Goal: Answer question/provide support: Share knowledge or assist other users

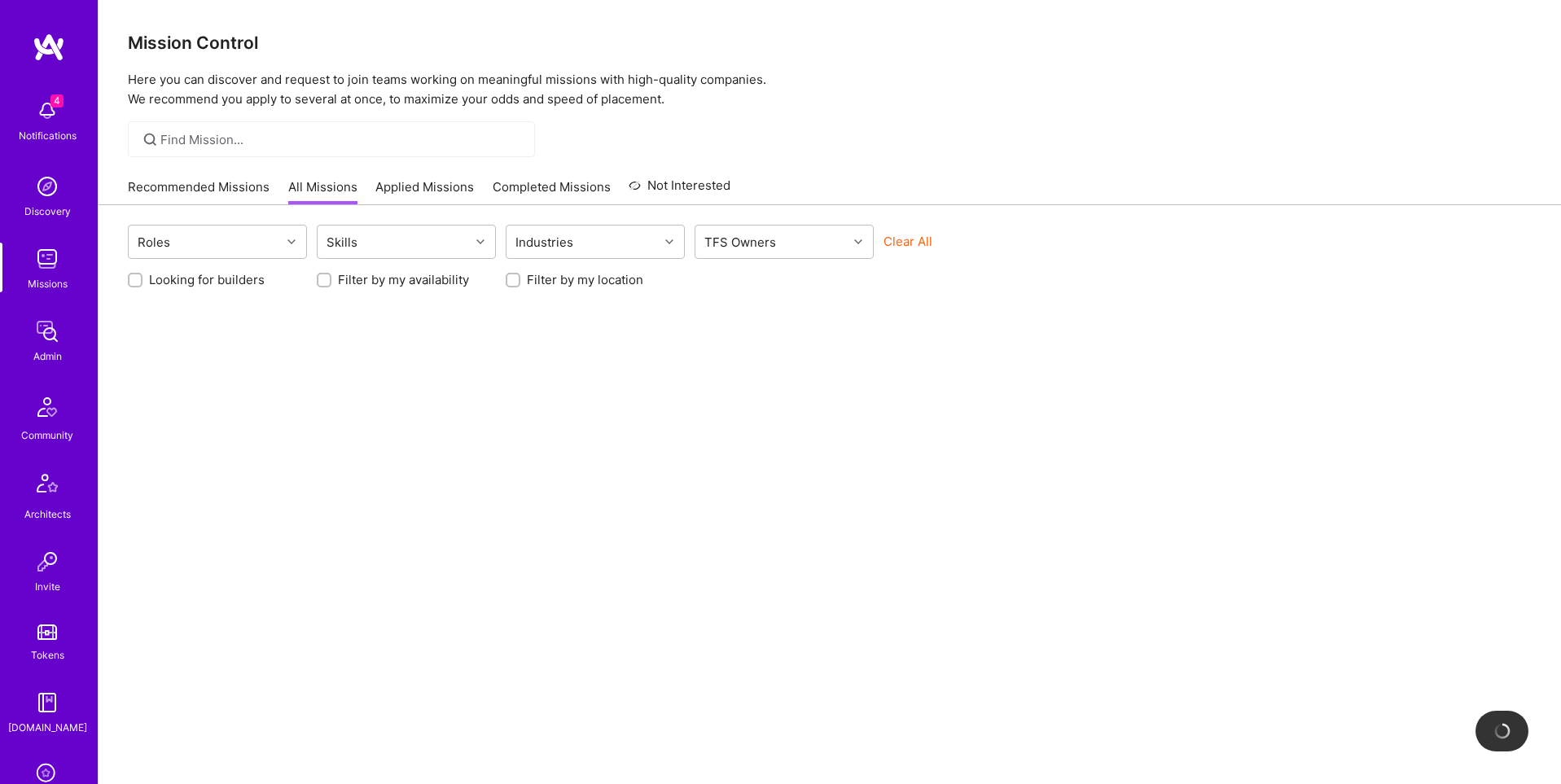
scroll to position [256, 0]
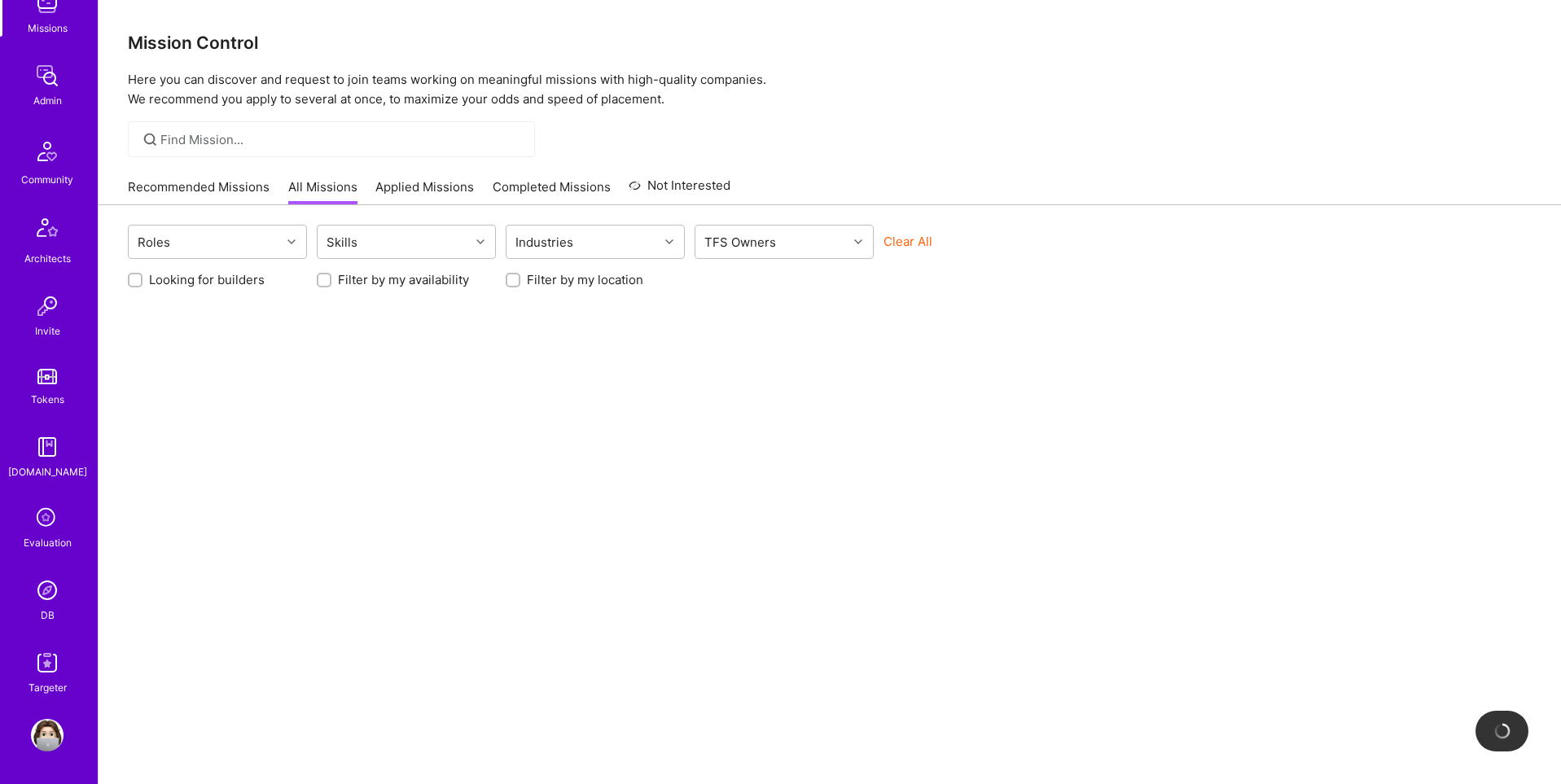
click at [47, 596] on img at bounding box center [47, 590] width 32 height 32
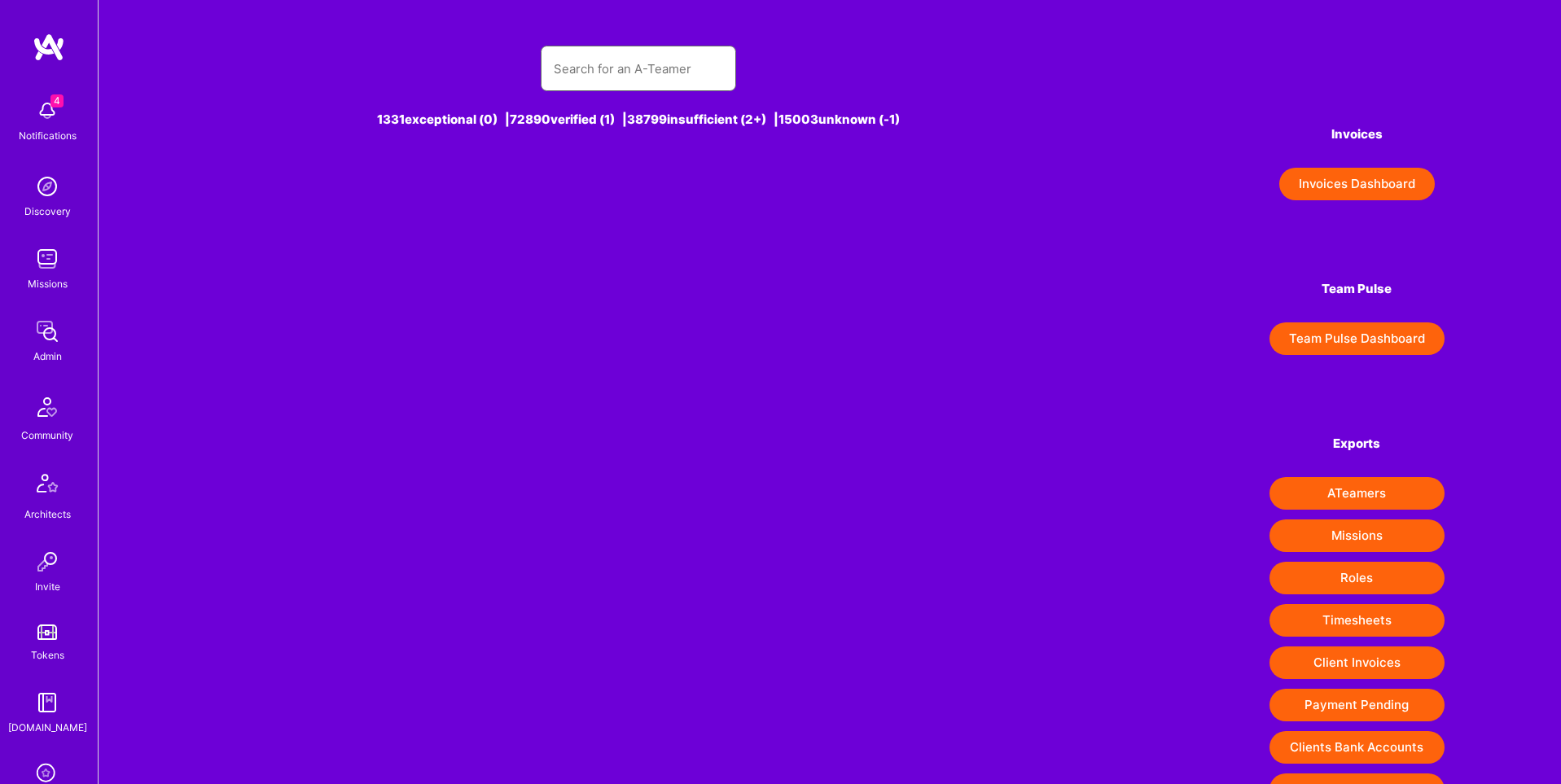
click at [623, 74] on input "text" at bounding box center [637, 68] width 169 height 41
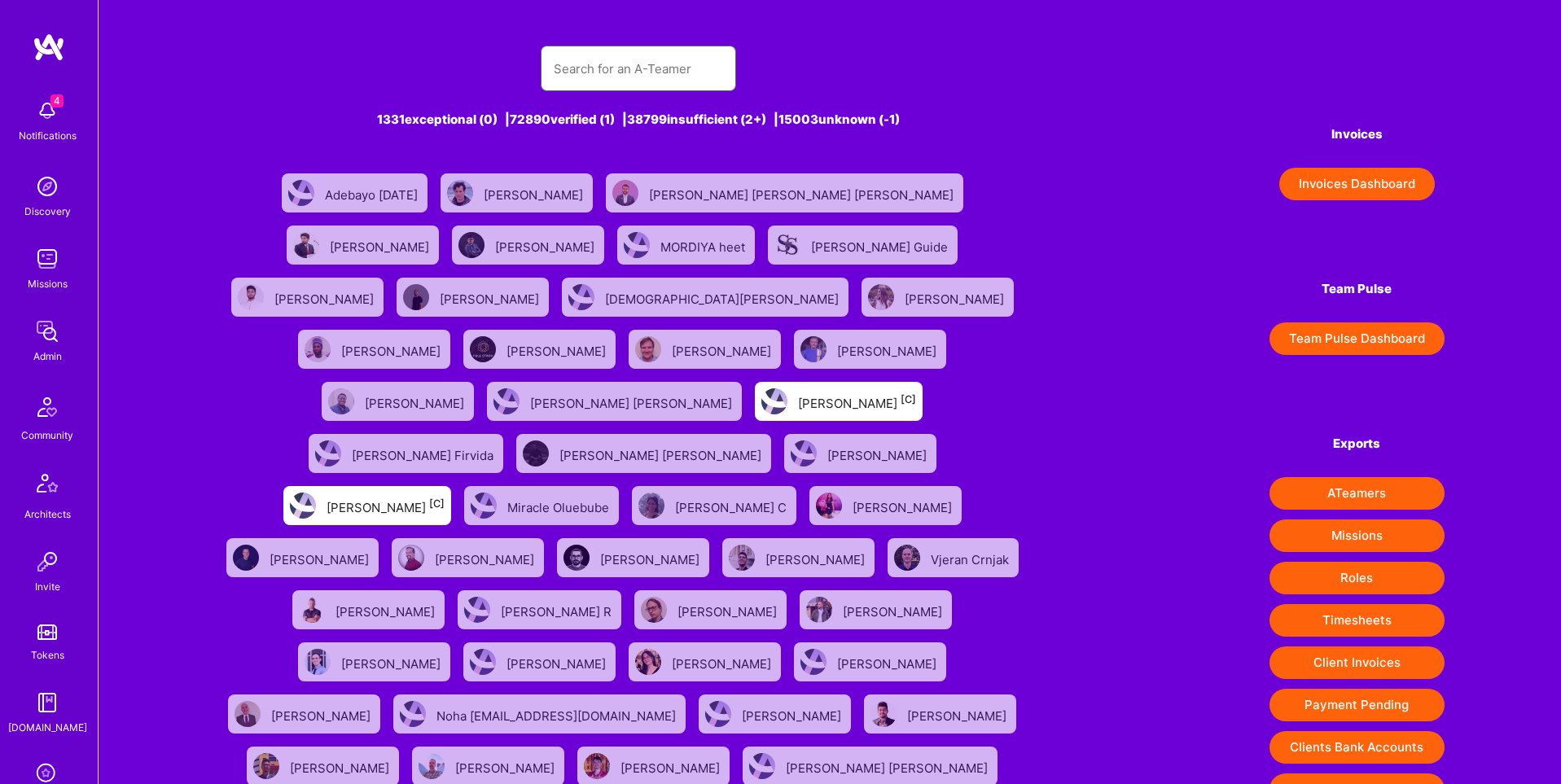
paste input "[EMAIL_ADDRESS][DOMAIN_NAME]"
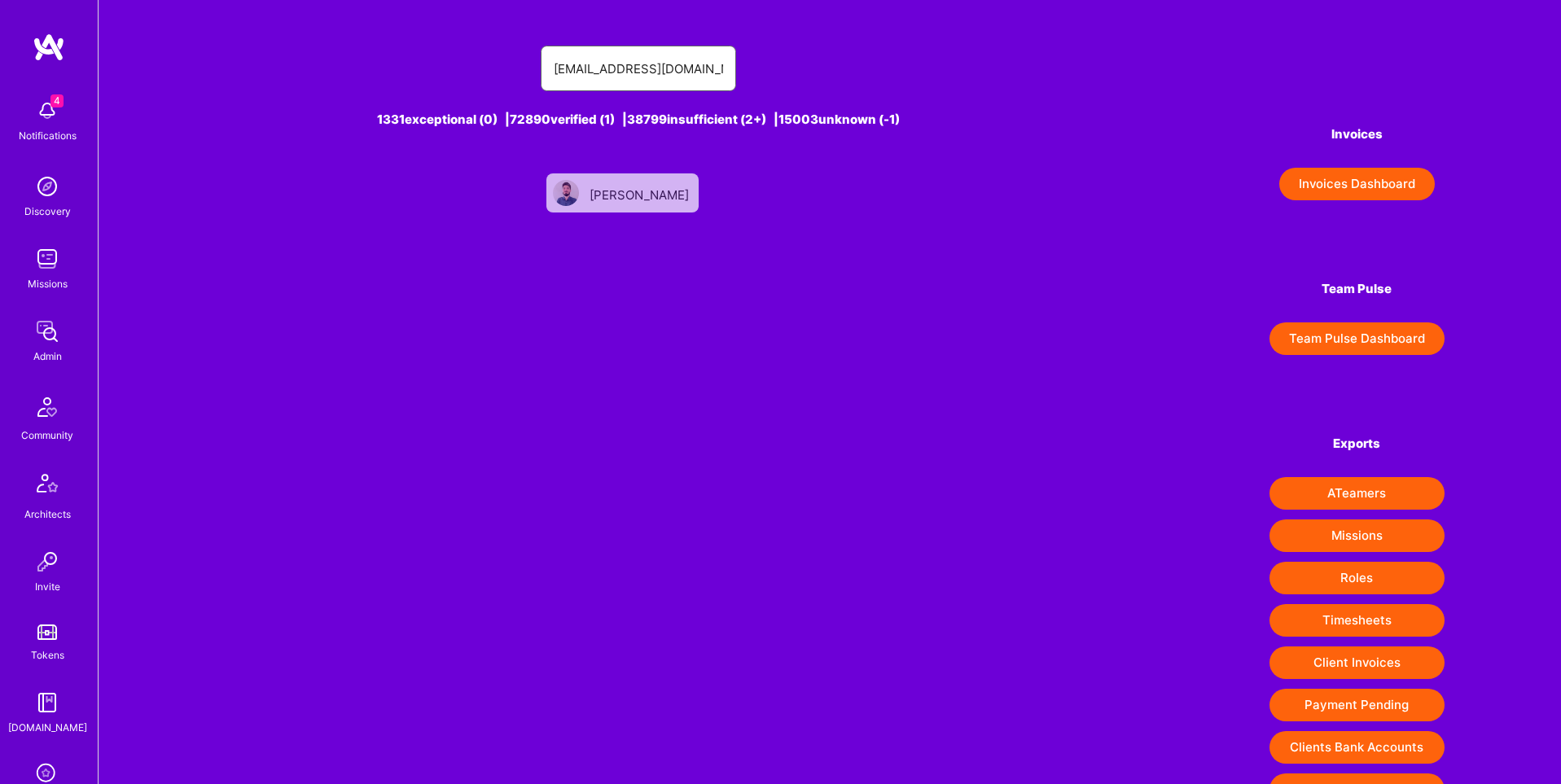
type input "[EMAIL_ADDRESS][DOMAIN_NAME]"
click at [657, 186] on div "[PERSON_NAME]" at bounding box center [640, 193] width 102 height 21
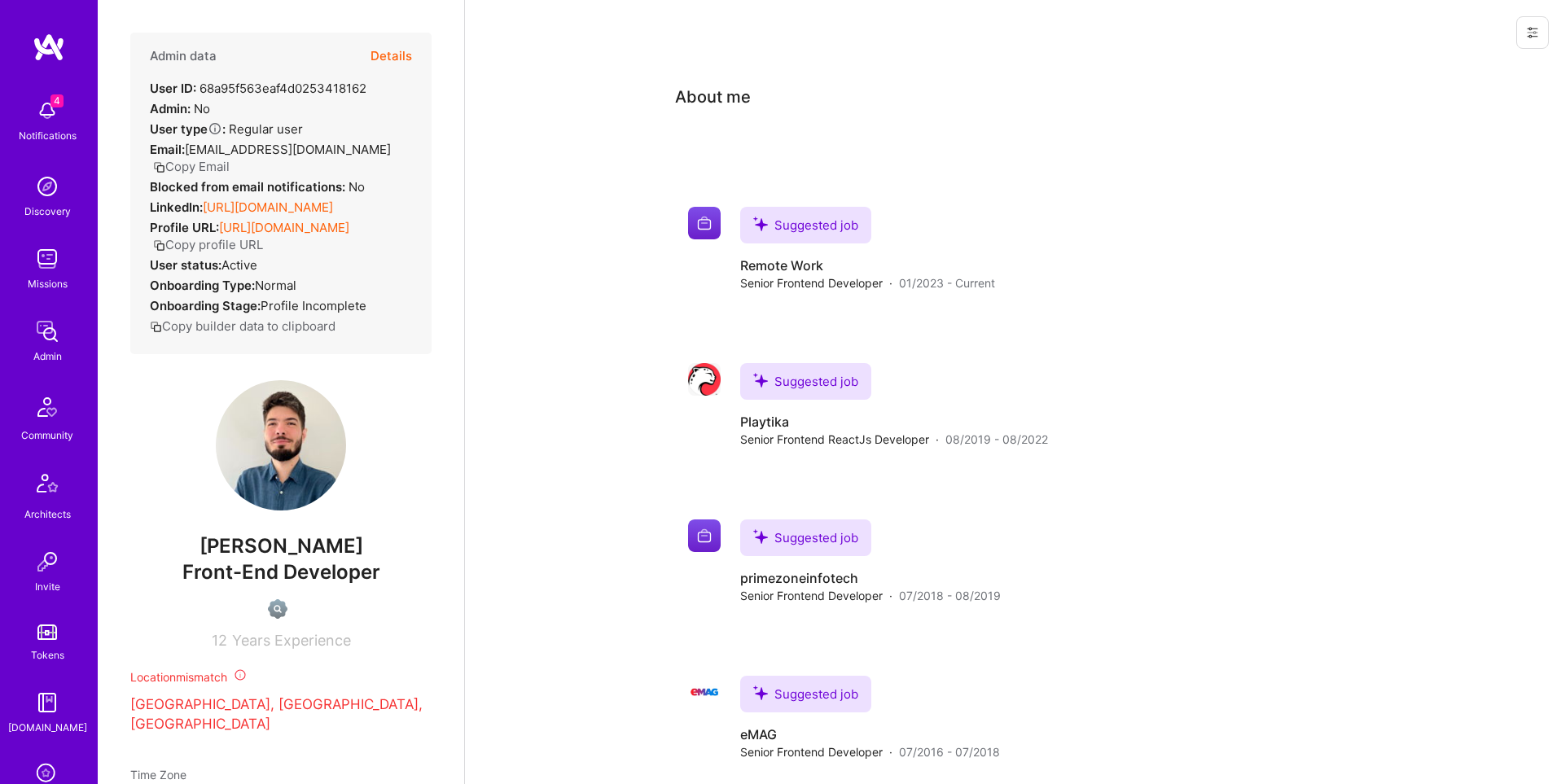
click at [1529, 29] on icon at bounding box center [1532, 32] width 13 height 13
click at [1455, 71] on button "Login as Catalin" at bounding box center [1473, 69] width 151 height 41
